Goal: Information Seeking & Learning: Learn about a topic

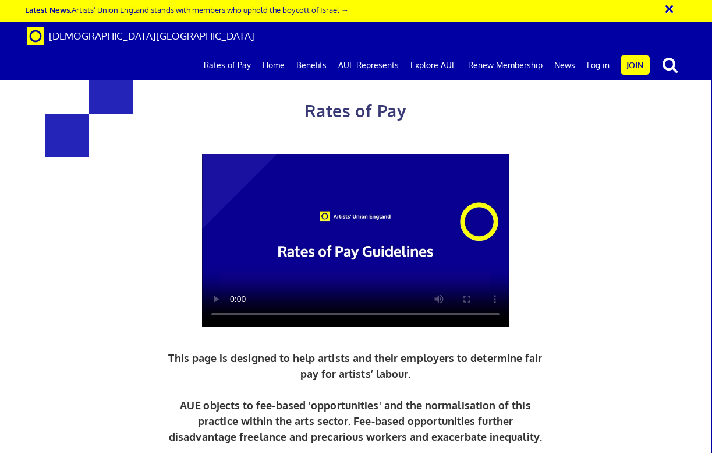
scroll to position [615, 0]
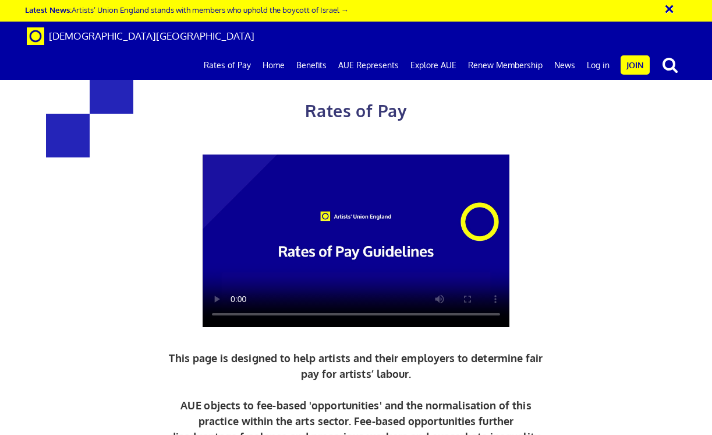
scroll to position [730, 0]
drag, startPoint x: 461, startPoint y: 195, endPoint x: 478, endPoint y: 251, distance: 58.4
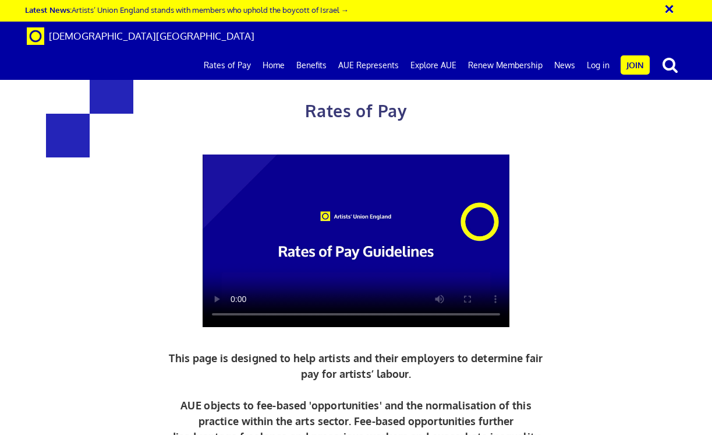
drag, startPoint x: 231, startPoint y: 213, endPoint x: 511, endPoint y: 432, distance: 355.6
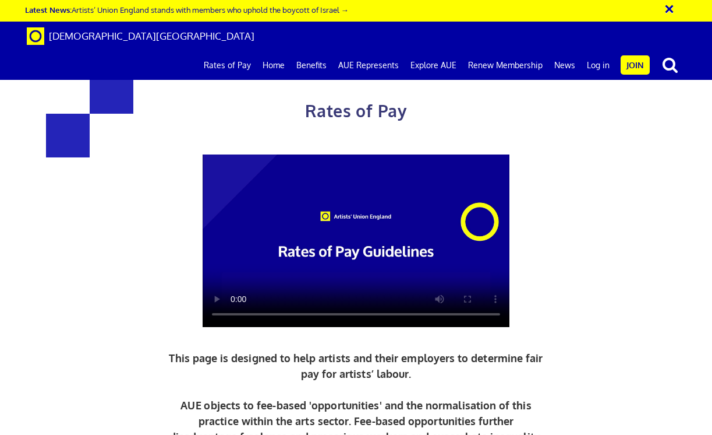
click at [230, 246] on video at bounding box center [356, 240] width 307 height 172
click at [238, 248] on video at bounding box center [356, 240] width 307 height 172
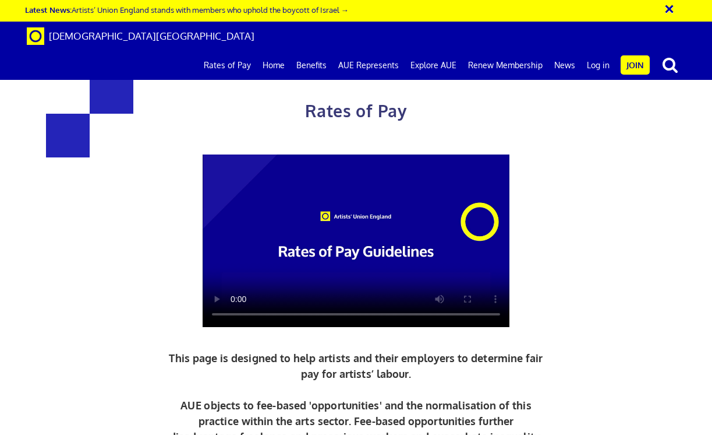
scroll to position [1118, 0]
